Goal: Check status: Check status

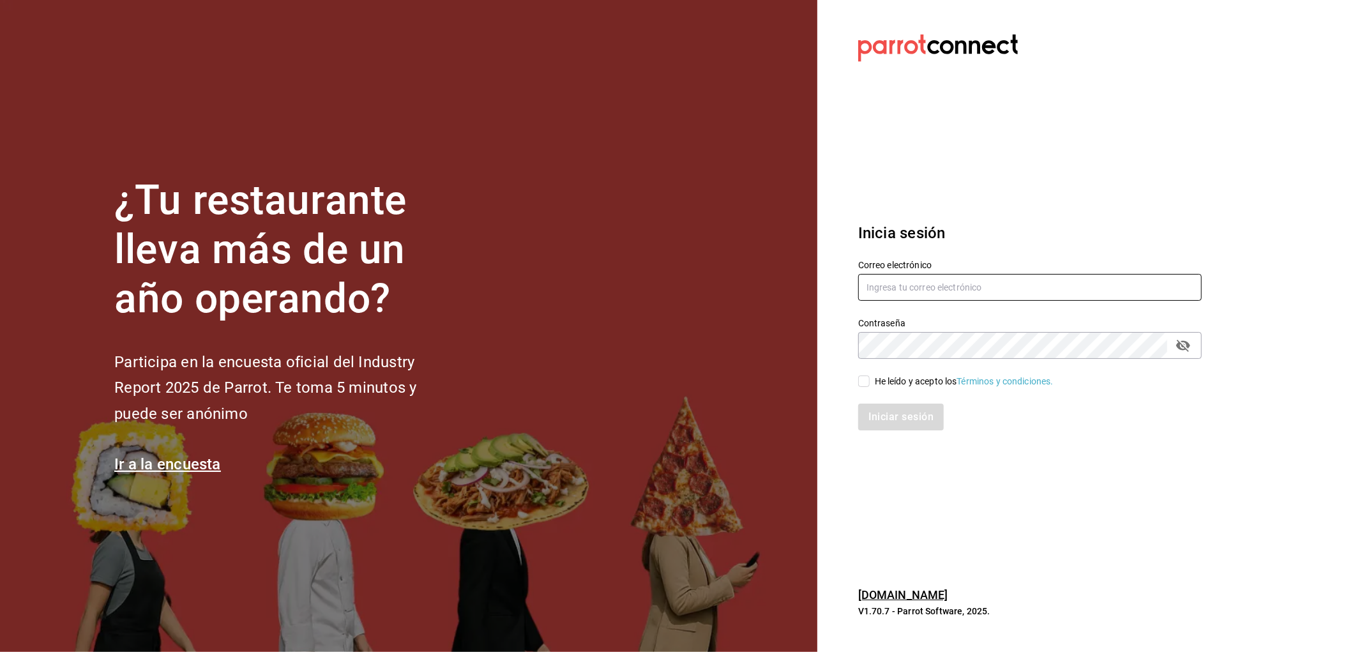
type input "josealberto_1_5@hotmail.com"
click at [871, 381] on span "He leído y acepto los Términos y condiciones." at bounding box center [962, 381] width 184 height 13
click at [870, 381] on input "He leído y acepto los Términos y condiciones." at bounding box center [863, 380] width 11 height 11
checkbox input "true"
click at [871, 404] on button "Iniciar sesión" at bounding box center [901, 417] width 87 height 27
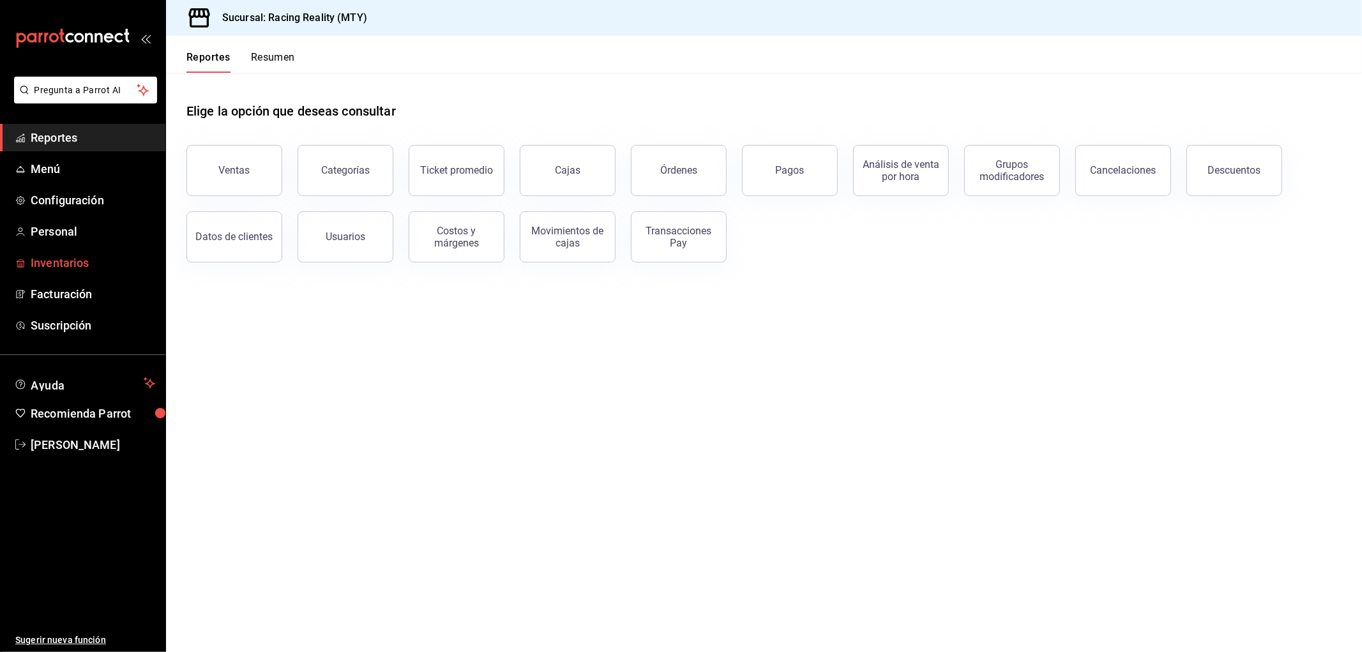
click at [57, 258] on span "Inventarios" at bounding box center [93, 262] width 125 height 17
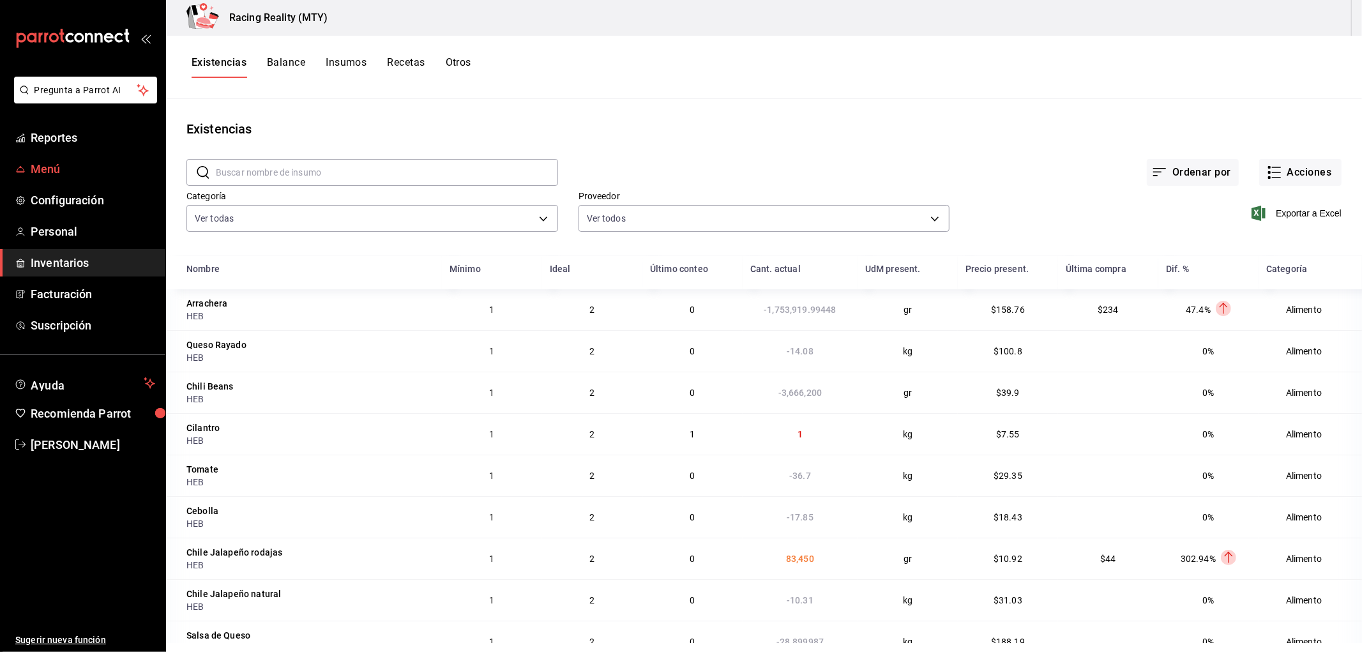
click at [69, 179] on link "Menú" at bounding box center [82, 168] width 165 height 27
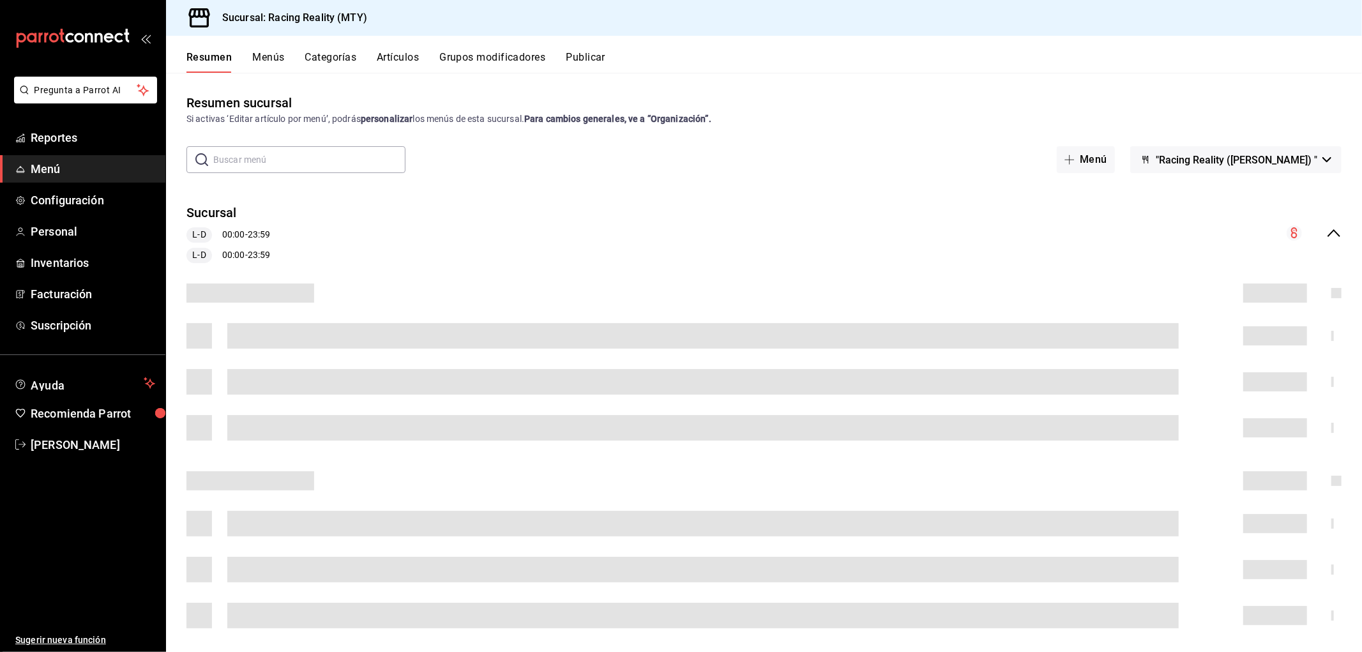
click at [407, 64] on button "Artículos" at bounding box center [398, 62] width 42 height 22
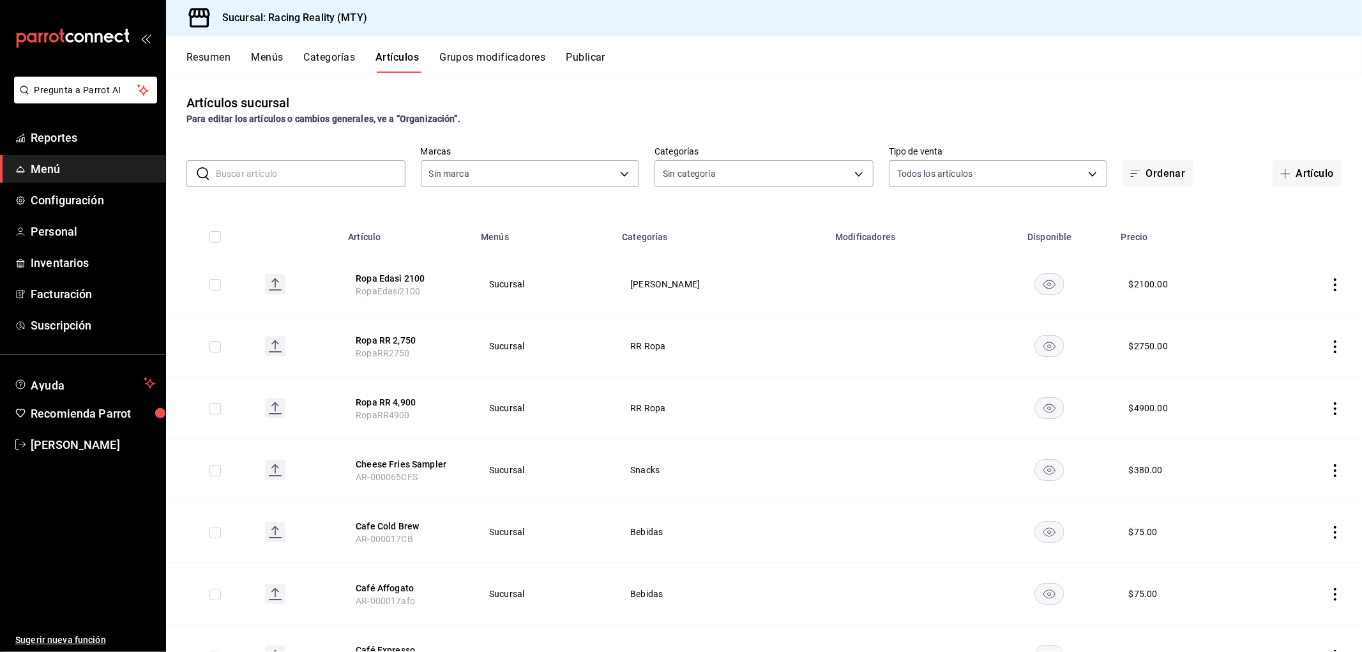
click at [314, 173] on input "text" at bounding box center [311, 174] width 190 height 26
type input "bacd31c1-8415-48a9-a76c-50ea066b6713"
type input "3a614da3-0478-4e1c-be5f-a905868fd0ce,5e3939b2-05ff-48b5-8b63-5ac07012fd54,6f36b…"
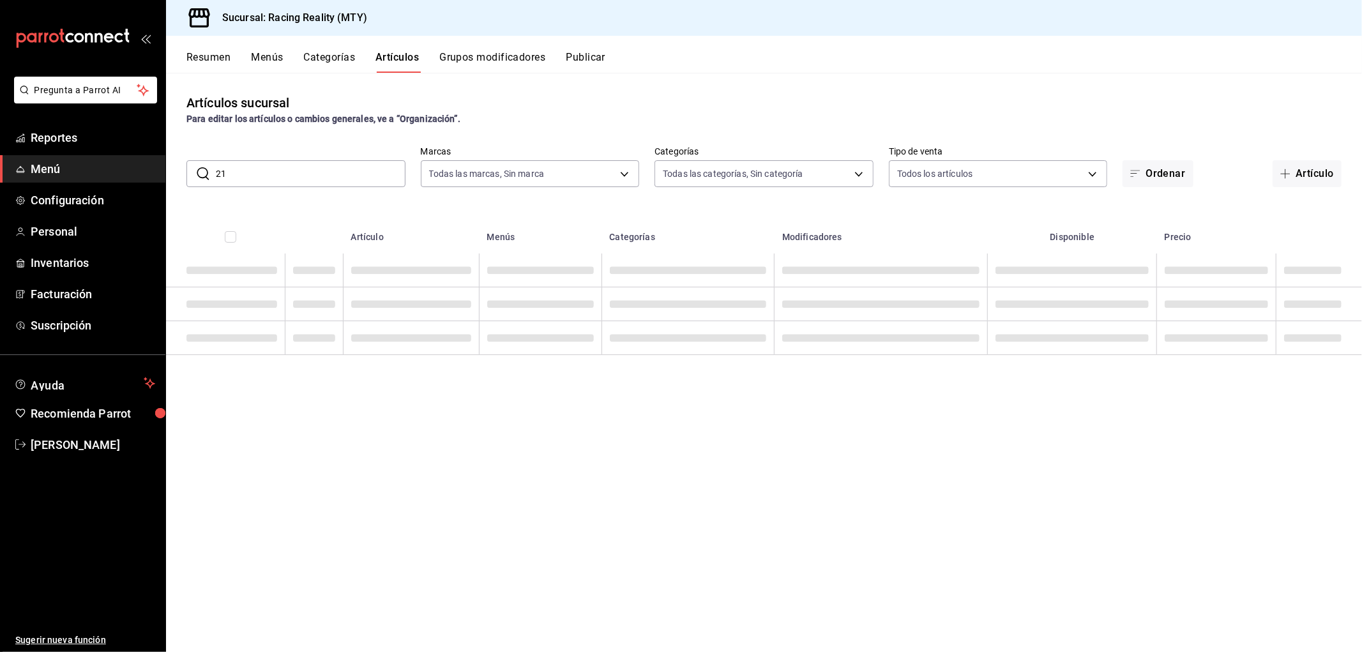
type input "2"
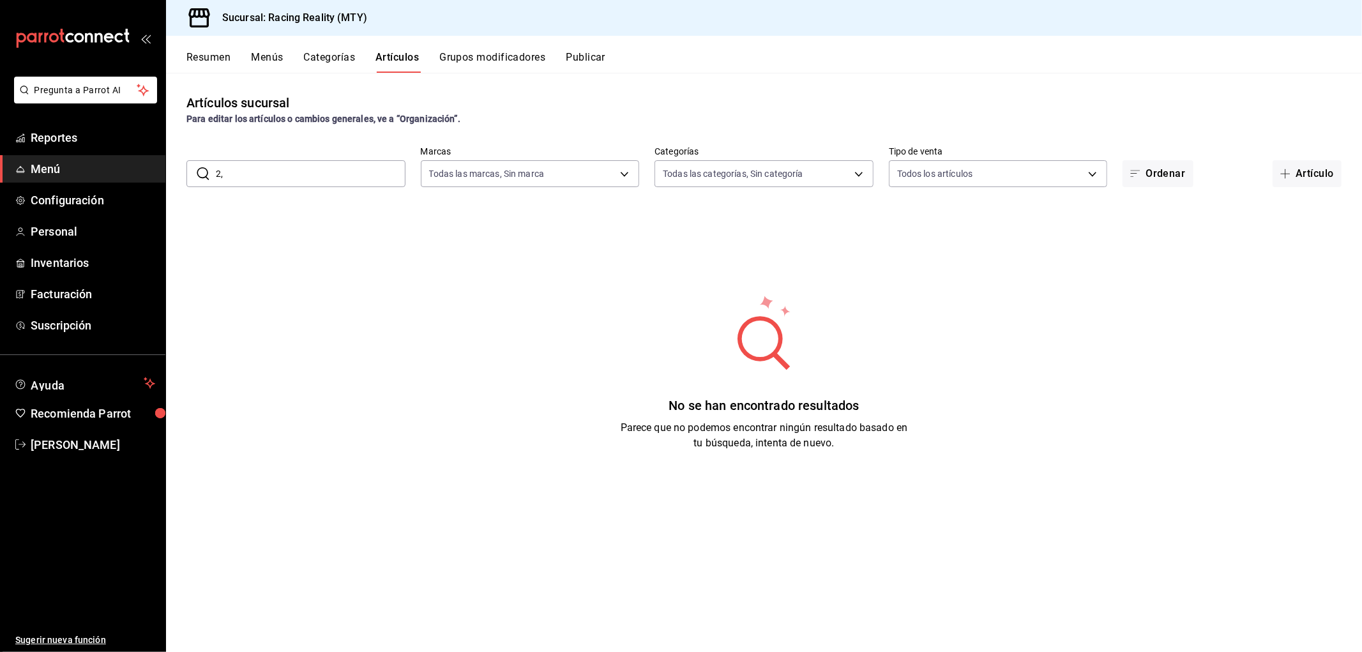
type input "2"
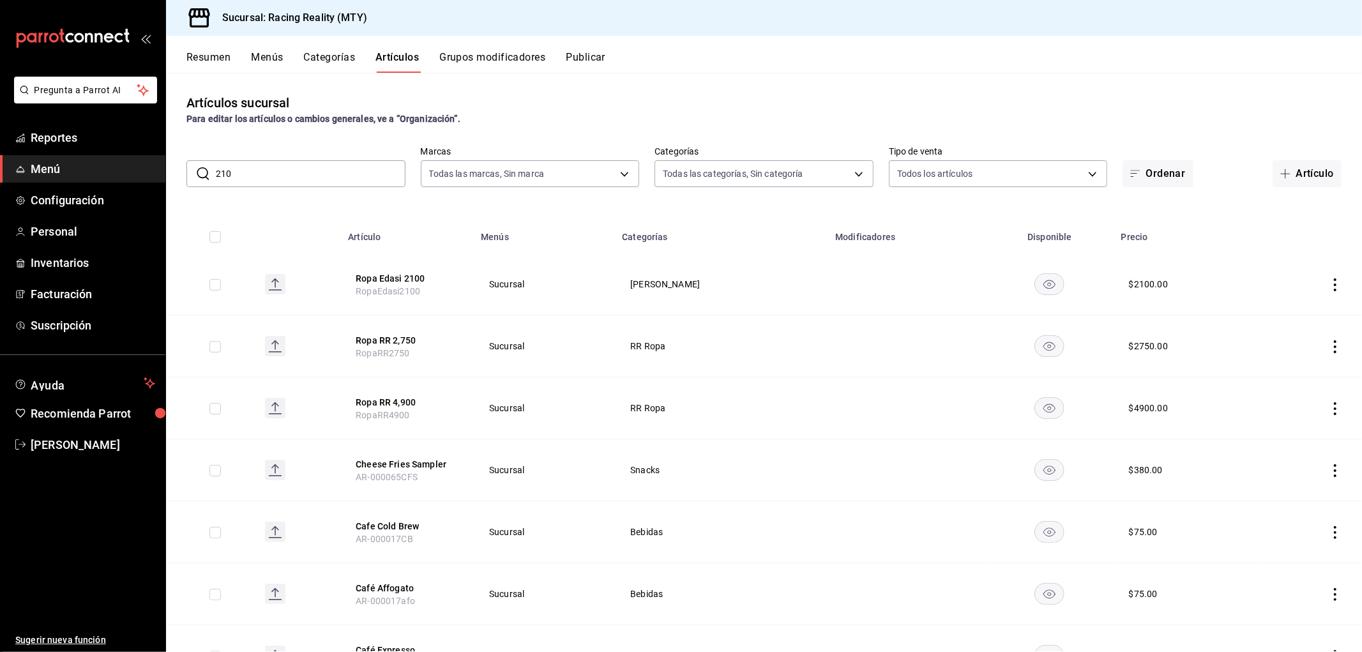
type input "2100"
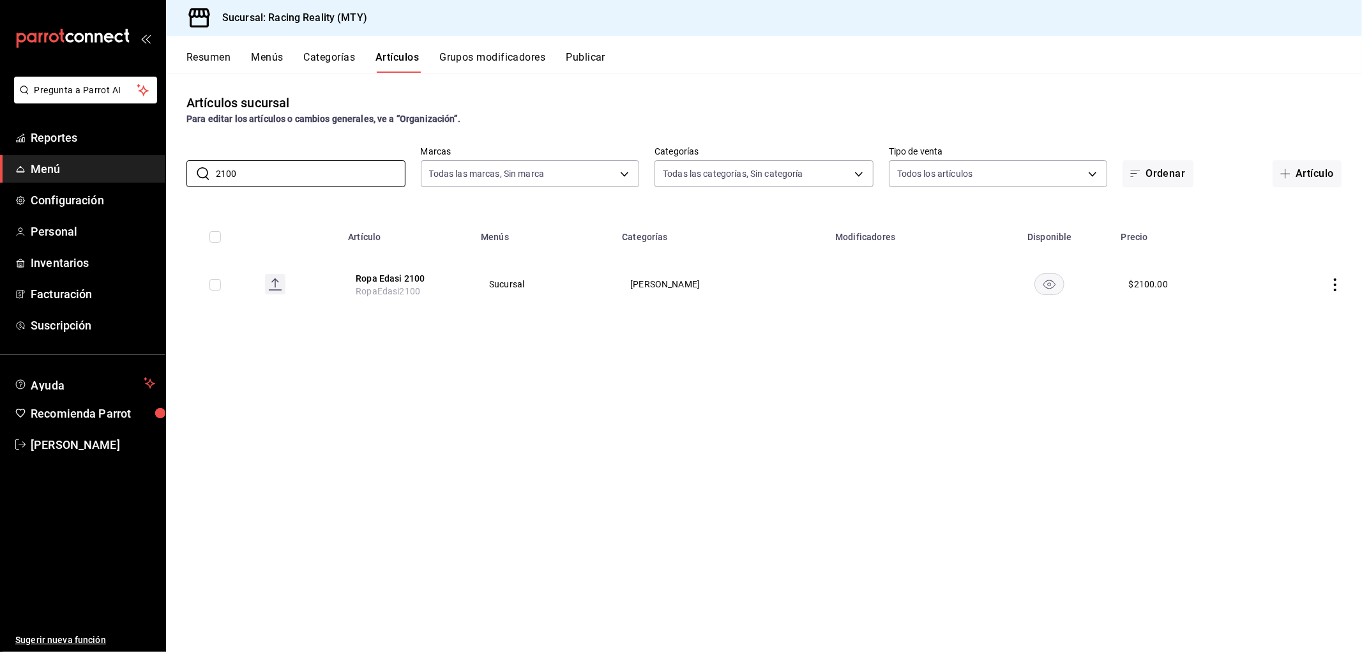
drag, startPoint x: 243, startPoint y: 169, endPoint x: 179, endPoint y: 169, distance: 64.5
click at [179, 169] on div "​ 2100 ​ Marcas Todas las marcas, Sin marca bacd31c1-8415-48a9-a76c-50ea066b671…" at bounding box center [764, 166] width 1196 height 41
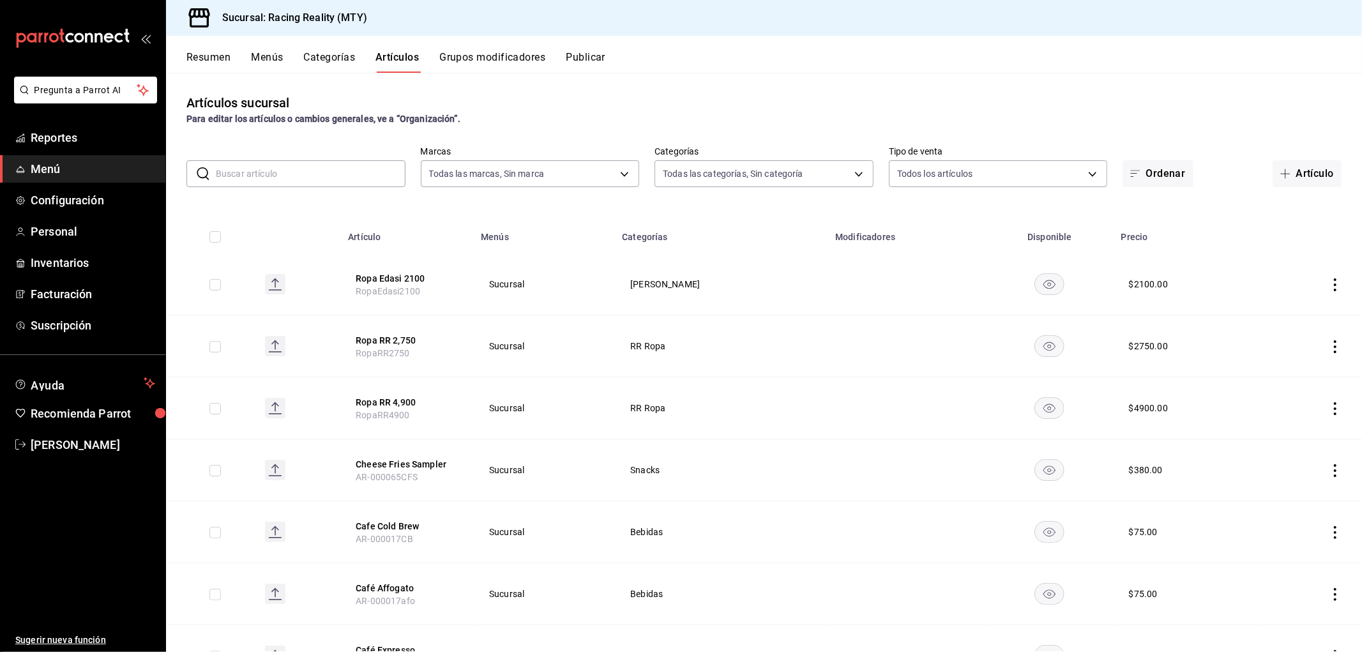
click at [321, 169] on input "text" at bounding box center [311, 174] width 190 height 26
click at [725, 109] on div "Artículos sucursal Para editar los artículos o cambios generales, ve a “Organiz…" at bounding box center [764, 109] width 1196 height 33
click at [38, 132] on span "Reportes" at bounding box center [93, 137] width 125 height 17
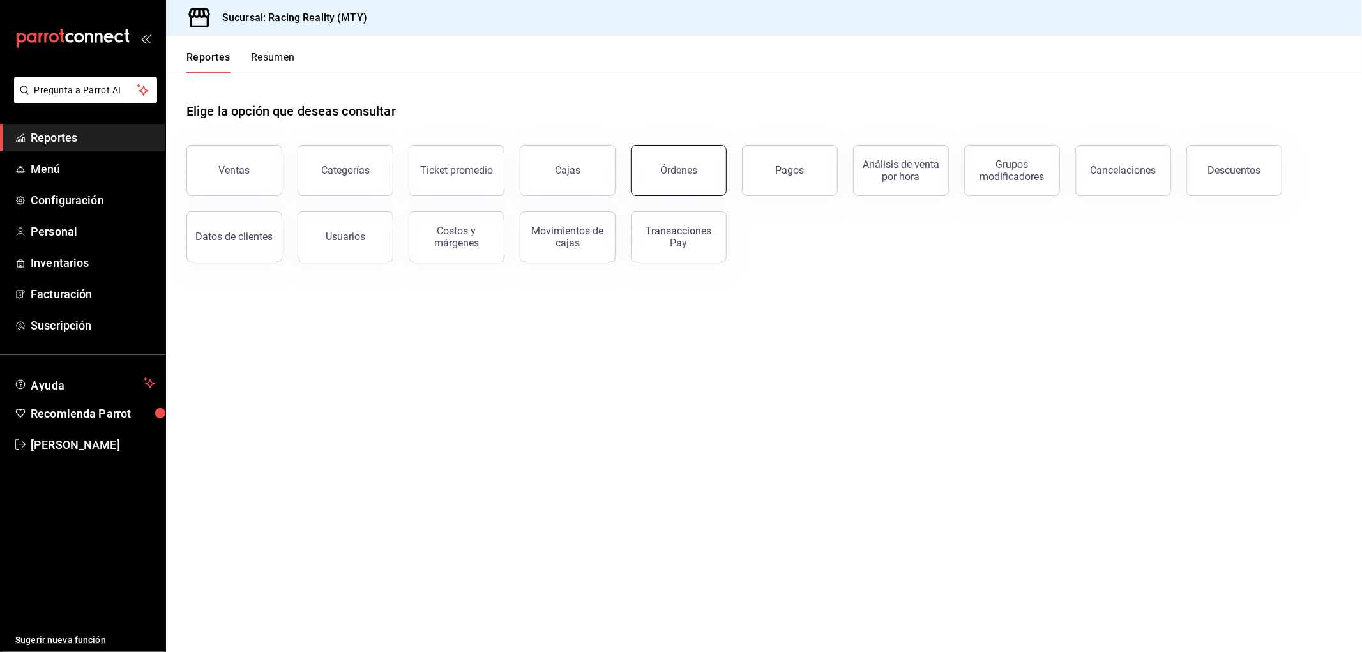
click at [713, 160] on button "Órdenes" at bounding box center [679, 170] width 96 height 51
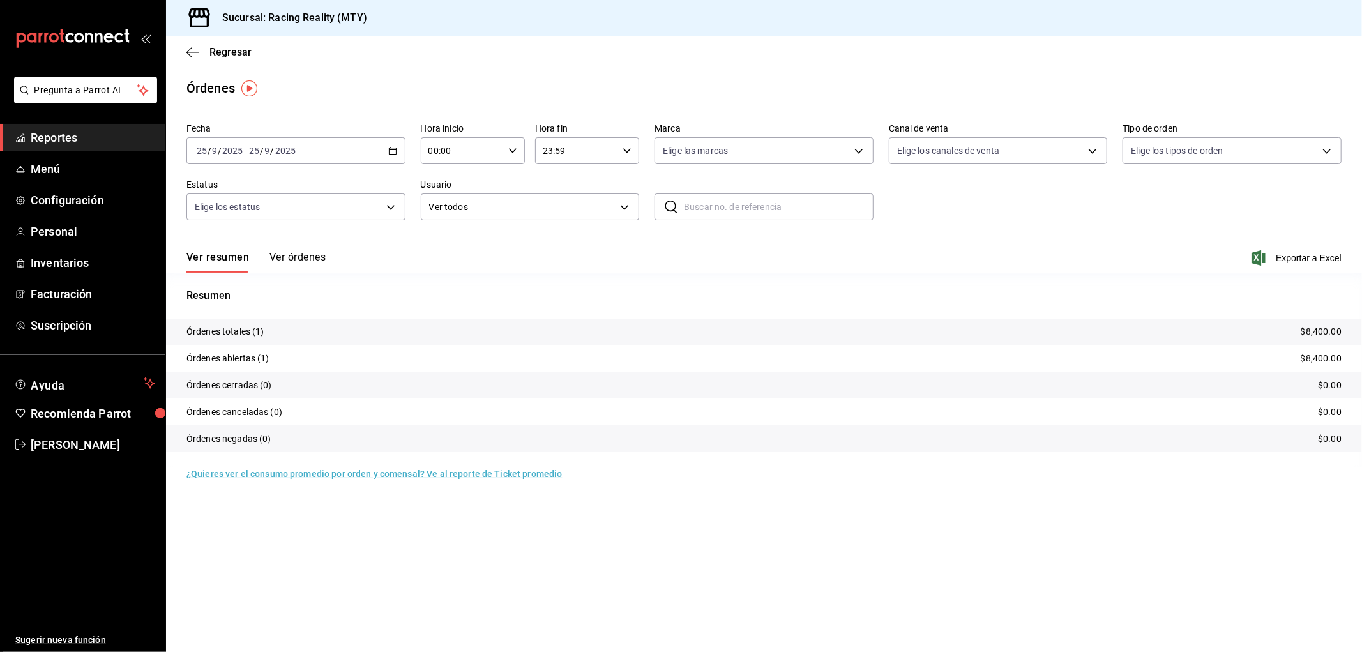
click at [289, 254] on button "Ver órdenes" at bounding box center [297, 262] width 56 height 22
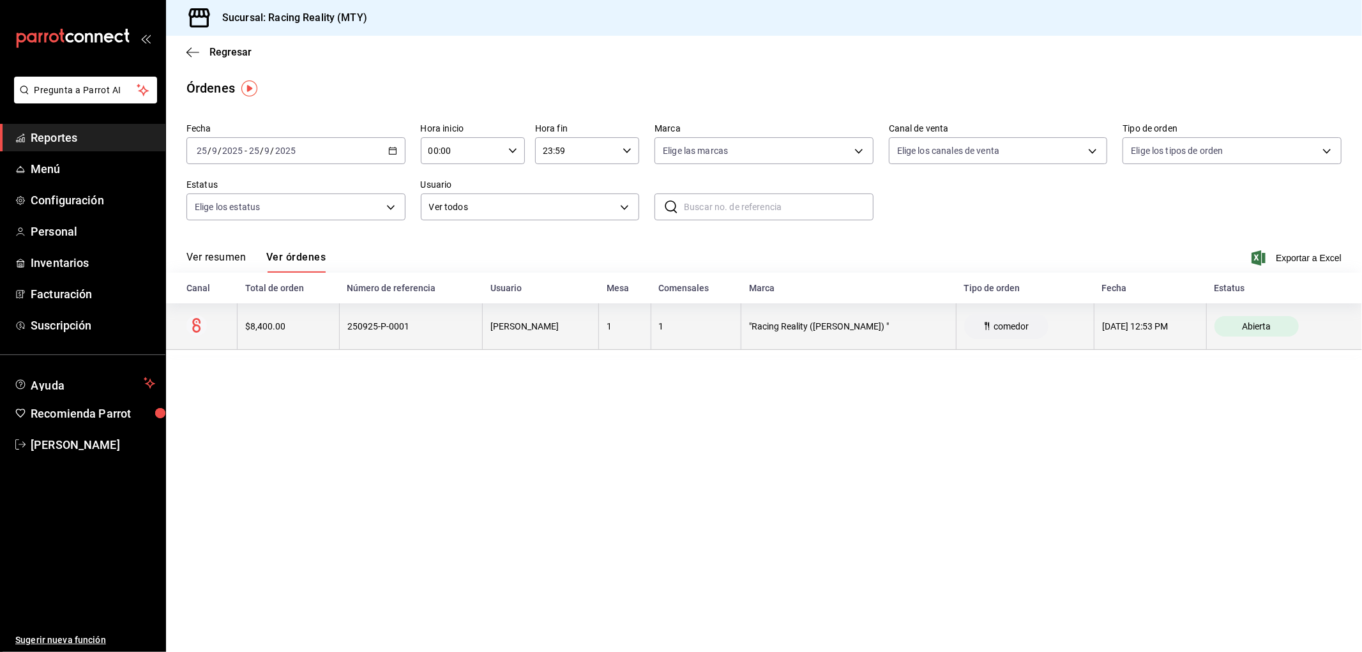
click at [346, 321] on th "250925-P-0001" at bounding box center [411, 326] width 144 height 47
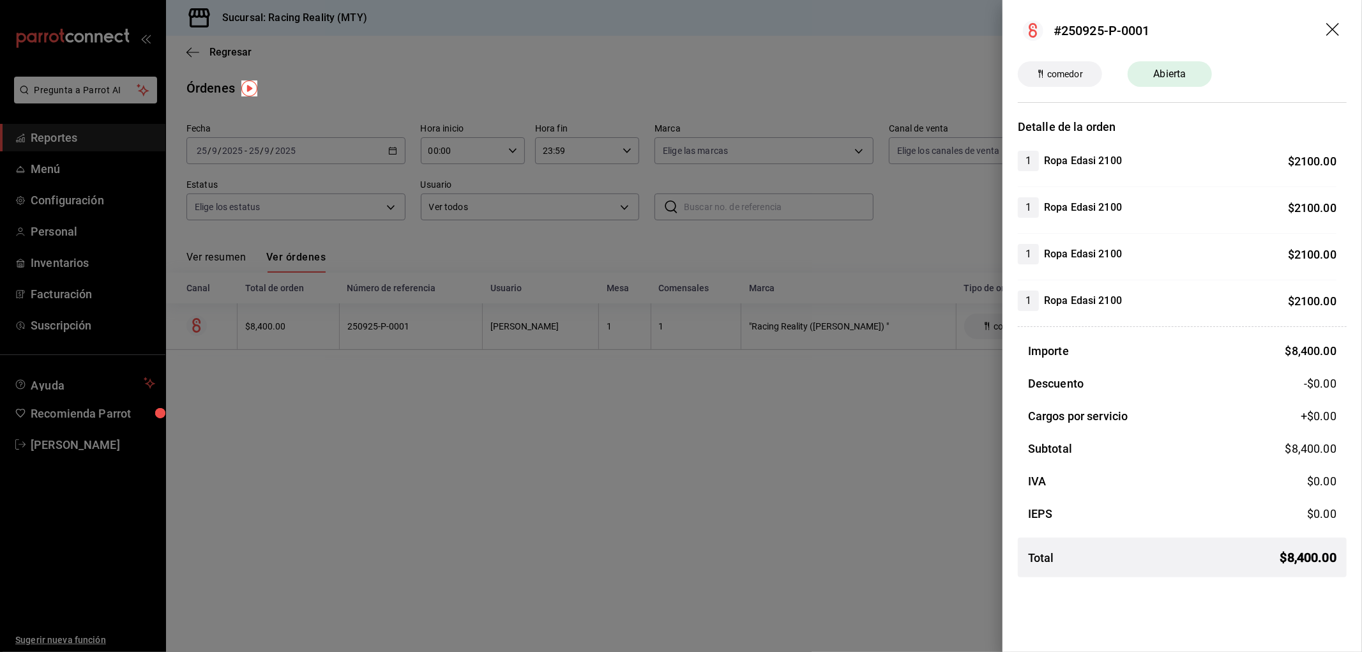
click at [755, 497] on div at bounding box center [681, 326] width 1362 height 652
